Goal: Task Accomplishment & Management: Use online tool/utility

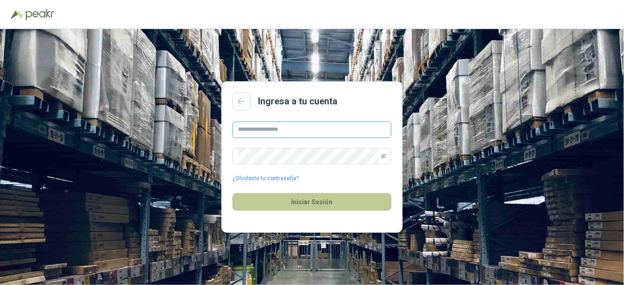
type input "**********"
click at [302, 203] on button "Iniciar Sesión" at bounding box center [312, 201] width 159 height 17
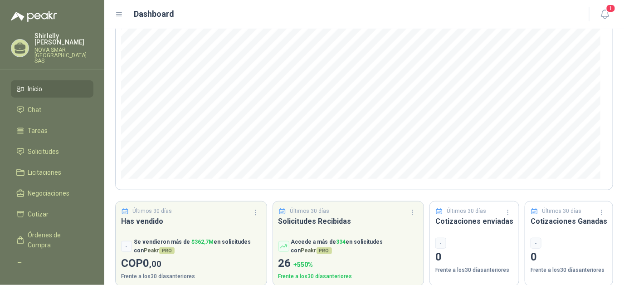
scroll to position [123, 0]
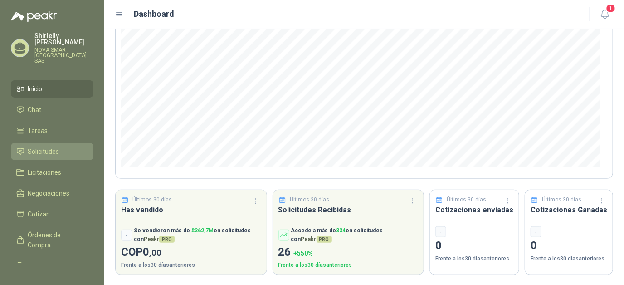
click at [51, 146] on span "Solicitudes" at bounding box center [43, 151] width 31 height 10
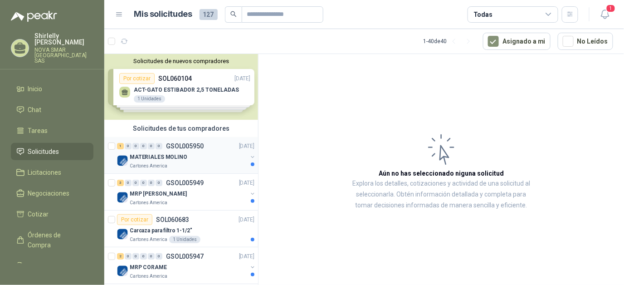
click at [175, 157] on p "MATERIALES MOLINO" at bounding box center [159, 157] width 58 height 9
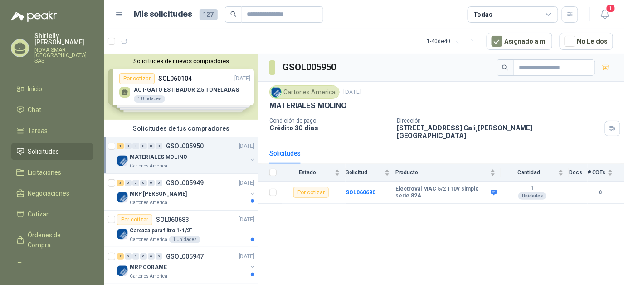
click at [180, 89] on div "Solicitudes de nuevos compradores Por cotizar SOL060104 [DATE] ACT-GATO ESTIBAD…" at bounding box center [181, 87] width 154 height 66
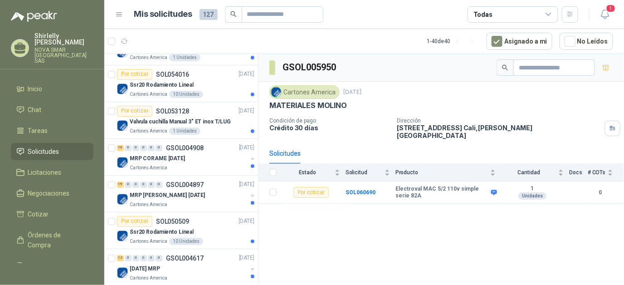
scroll to position [861, 0]
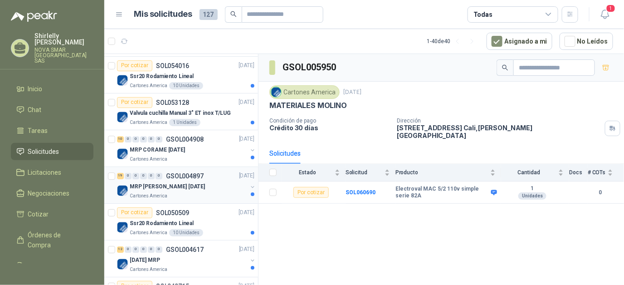
click at [159, 183] on p "MRP [PERSON_NAME] [DATE]" at bounding box center [167, 186] width 75 height 9
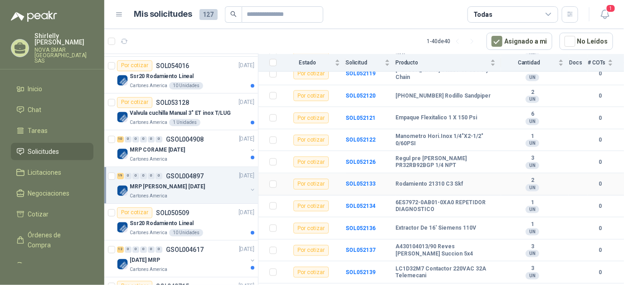
scroll to position [307, 0]
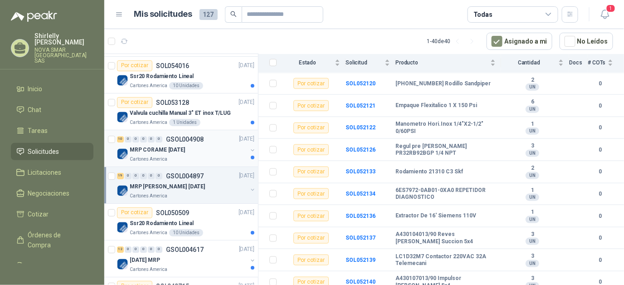
click at [154, 149] on p "MRP CORAME [DATE]" at bounding box center [157, 150] width 55 height 9
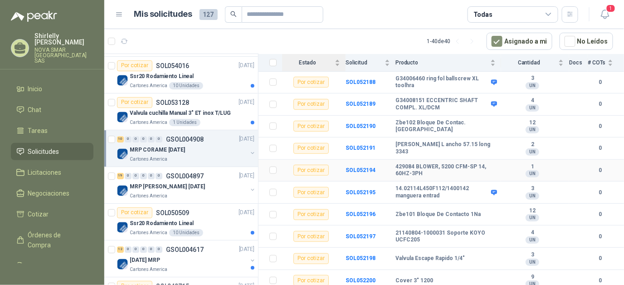
scroll to position [107, 0]
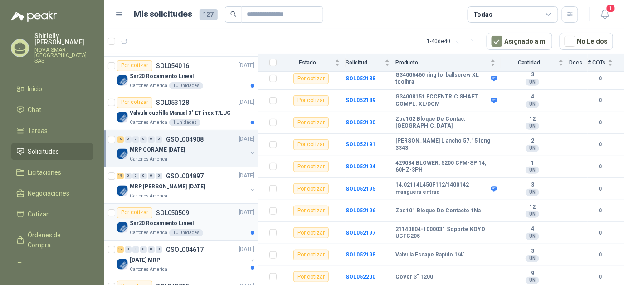
click at [155, 219] on p "Ssr20 Rodamiento Lineal" at bounding box center [162, 223] width 64 height 9
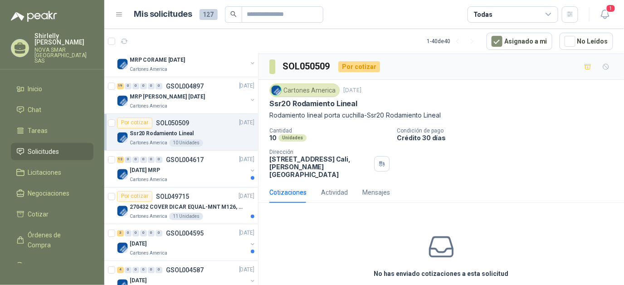
scroll to position [952, 0]
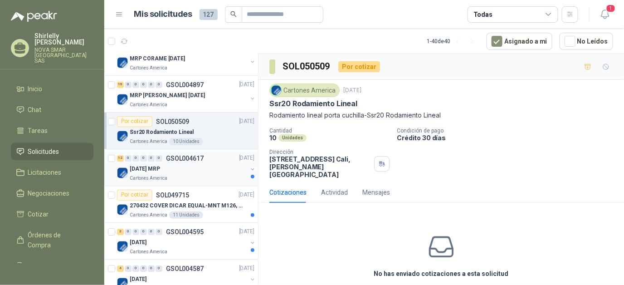
click at [160, 165] on p "[DATE] MRP" at bounding box center [145, 169] width 30 height 9
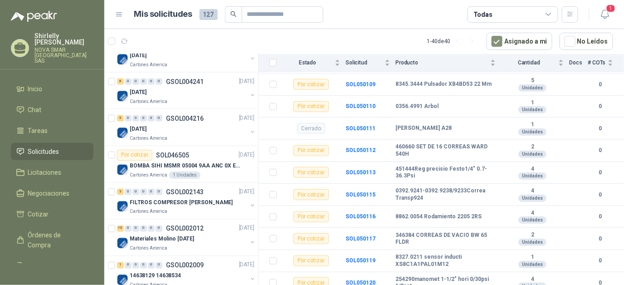
scroll to position [1482, 0]
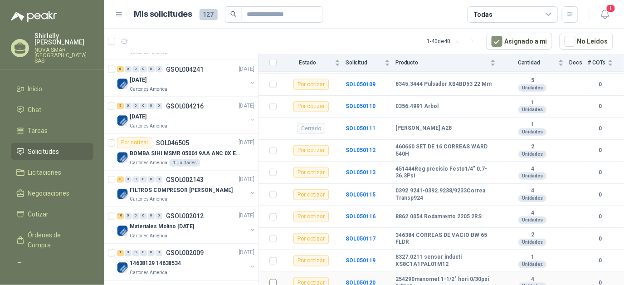
click at [259, 272] on td at bounding box center [270, 283] width 24 height 22
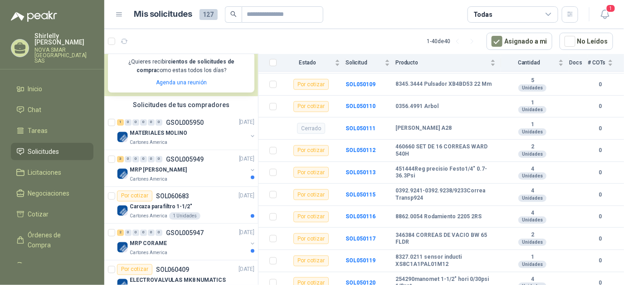
scroll to position [181, 0]
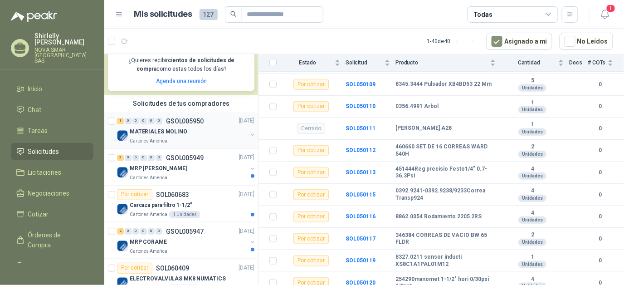
click at [171, 131] on p "MATERIALES MOLINO" at bounding box center [159, 131] width 58 height 9
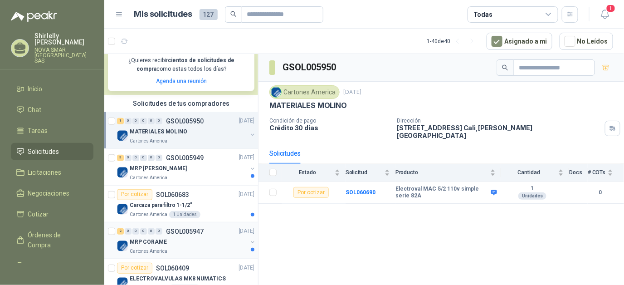
scroll to position [272, 0]
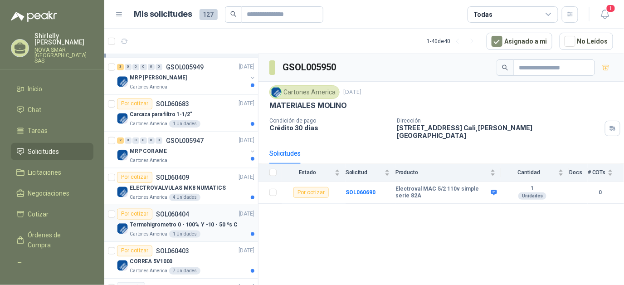
click at [162, 224] on p "Termohigrometro 0 - 100% Y -10 - 50 ºs C" at bounding box center [184, 224] width 108 height 9
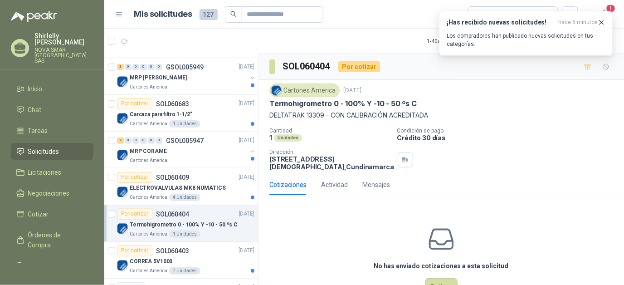
click at [309, 89] on div "Cartones America" at bounding box center [304, 90] width 70 height 14
click at [307, 107] on div "Cartones America [DATE] Termohigrometro 0 - 100% Y -10 - 50 ºs C DELTATRAK 133…" at bounding box center [441, 101] width 344 height 37
click at [304, 110] on p "DELTATRAK 13309 - CON CALIBRACIÓN ACREDITADA" at bounding box center [441, 115] width 344 height 10
click at [344, 110] on p "DELTATRAK 13309 - CON CALIBRACIÓN ACREDITADA" at bounding box center [441, 115] width 344 height 10
click at [363, 107] on p "Termohigrometro 0 - 100% Y -10 - 50 ºs C" at bounding box center [342, 104] width 147 height 10
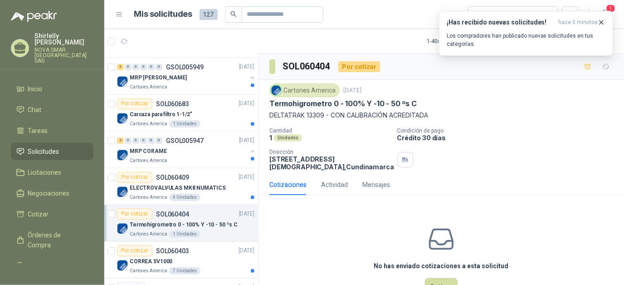
click at [409, 132] on p "Condición de pago" at bounding box center [509, 130] width 224 height 6
click at [295, 99] on p "Termohigrometro 0 - 100% Y -10 - 50 ºs C" at bounding box center [342, 104] width 147 height 10
drag, startPoint x: 295, startPoint y: 98, endPoint x: 319, endPoint y: 115, distance: 29.3
click at [319, 115] on p "DELTATRAK 13309 - CON CALIBRACIÓN ACREDITADA" at bounding box center [441, 115] width 344 height 10
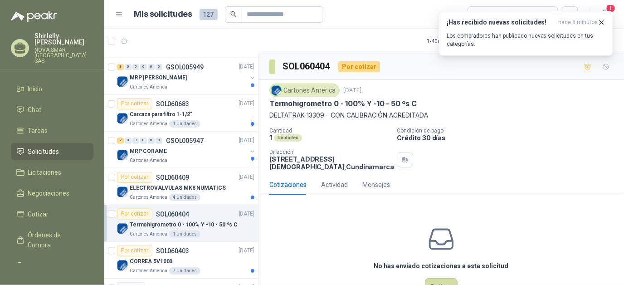
click at [355, 65] on div "Por cotizar" at bounding box center [359, 66] width 42 height 11
click at [319, 67] on h3 "SOL060404" at bounding box center [306, 66] width 49 height 14
click at [285, 120] on div "Cartones America [DATE] Termohigrometro 0 - 100% Y -10 - 50 ºs C DELTATRAK 133…" at bounding box center [441, 126] width 344 height 87
click at [316, 140] on div "1 Unidades" at bounding box center [329, 138] width 120 height 8
click at [293, 185] on div "Cotizaciones" at bounding box center [287, 185] width 37 height 10
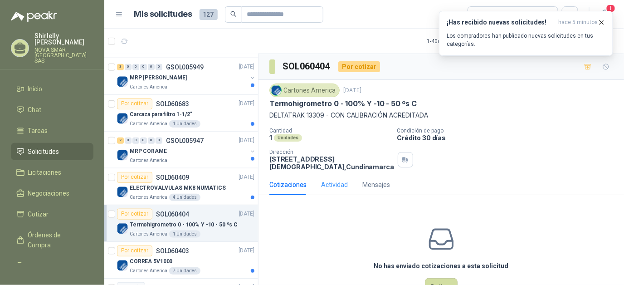
scroll to position [29, 0]
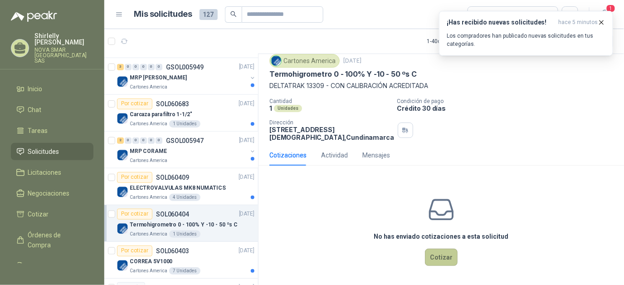
click at [435, 255] on button "Cotizar" at bounding box center [441, 256] width 33 height 17
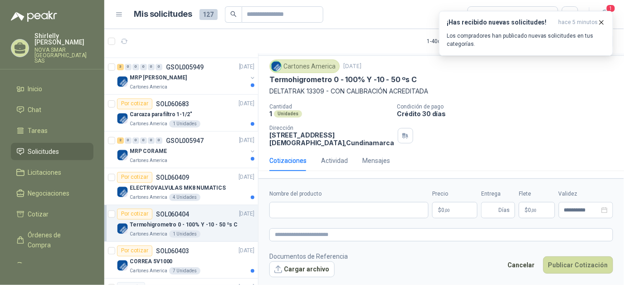
scroll to position [24, 0]
click at [603, 22] on icon "button" at bounding box center [602, 23] width 8 height 8
